Goal: Task Accomplishment & Management: Manage account settings

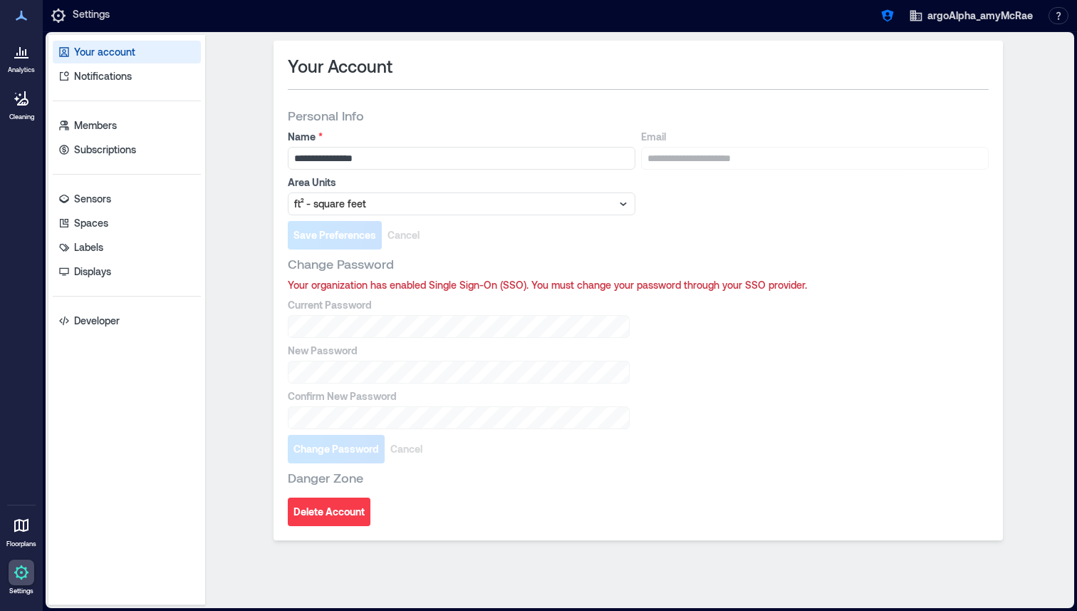
click at [31, 63] on link "Analytics" at bounding box center [22, 56] width 36 height 44
